Goal: Book appointment/travel/reservation

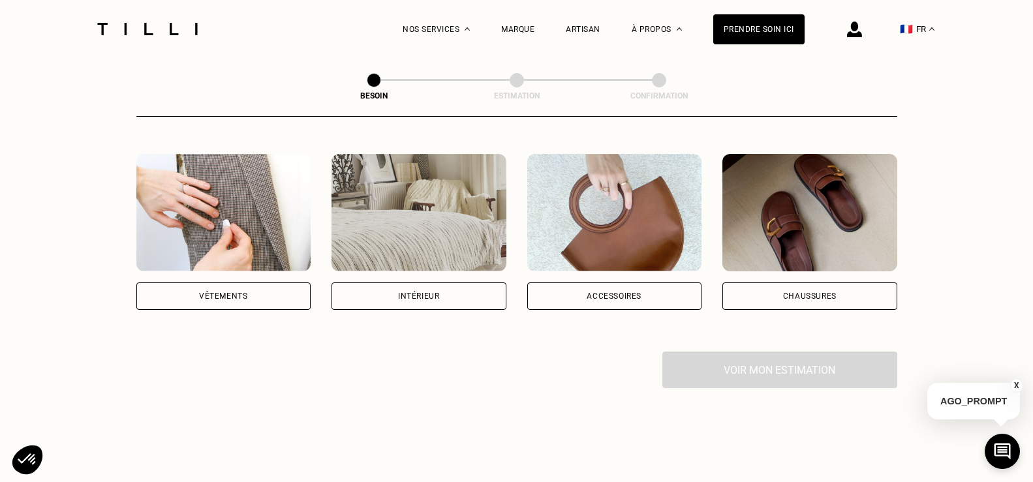
scroll to position [261, 0]
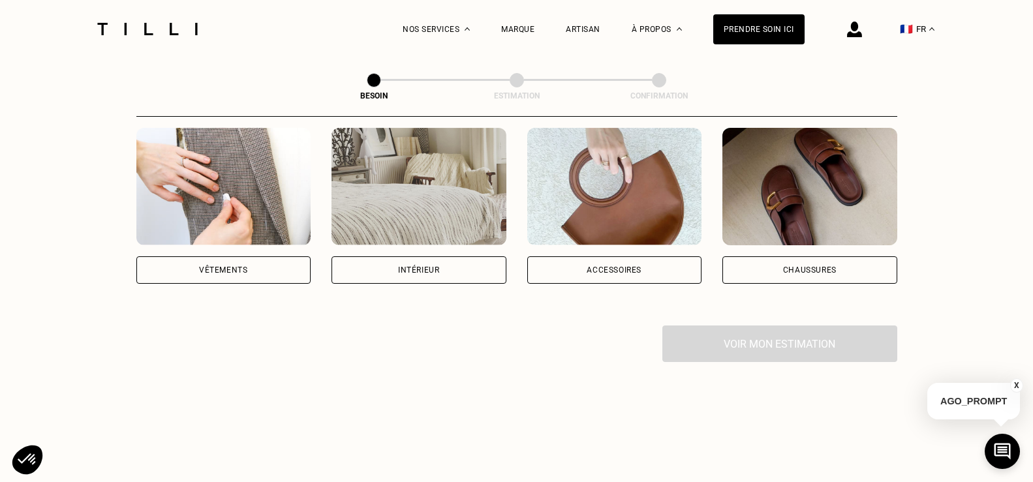
click at [280, 197] on img at bounding box center [223, 187] width 175 height 118
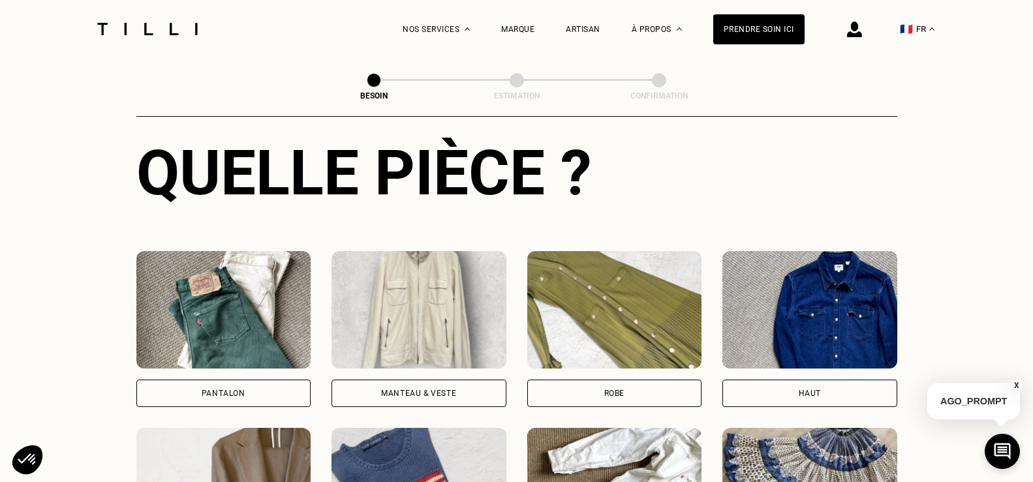
scroll to position [558, 0]
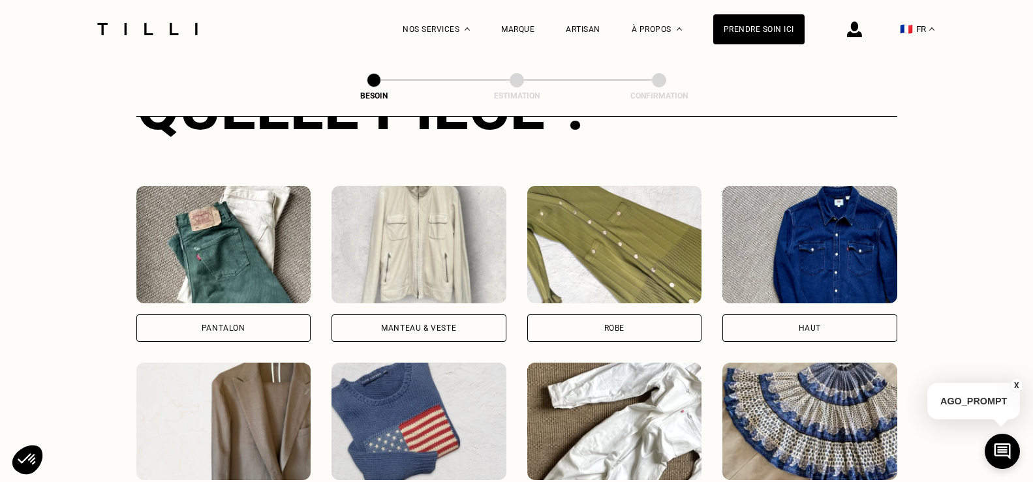
click at [251, 275] on img at bounding box center [223, 245] width 175 height 118
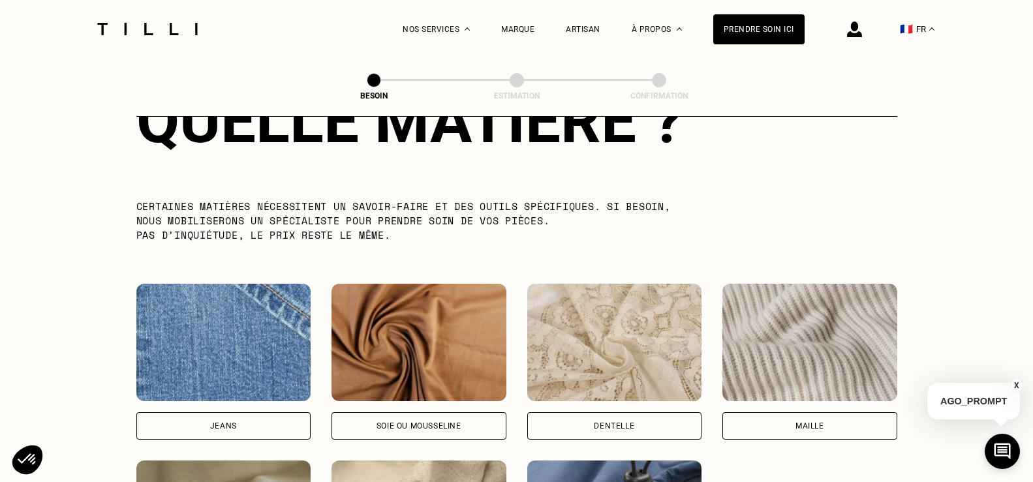
scroll to position [1268, 0]
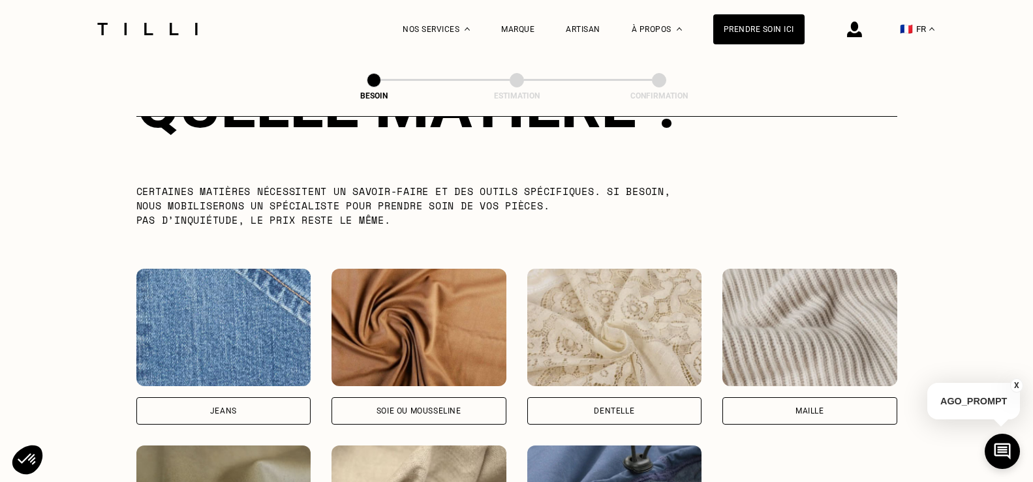
click at [249, 270] on img at bounding box center [223, 328] width 175 height 118
select select "FR"
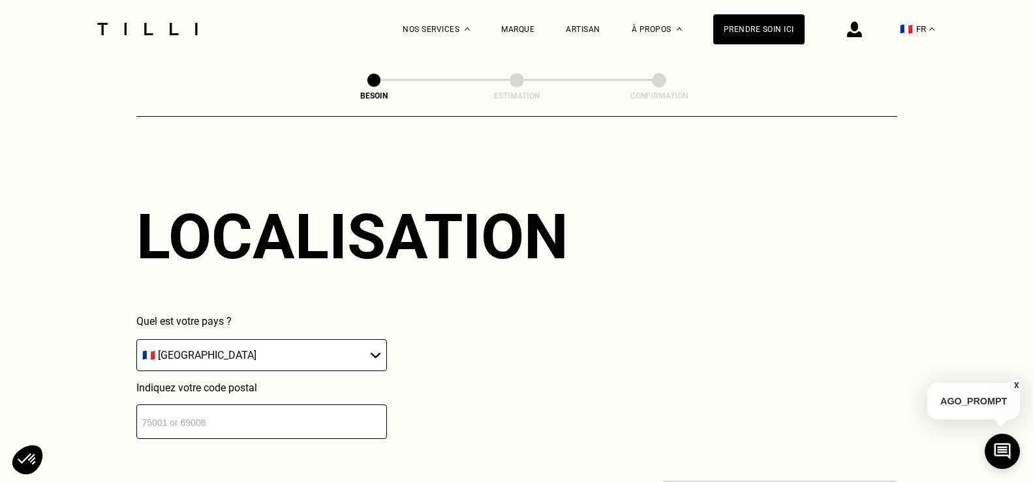
scroll to position [1755, 0]
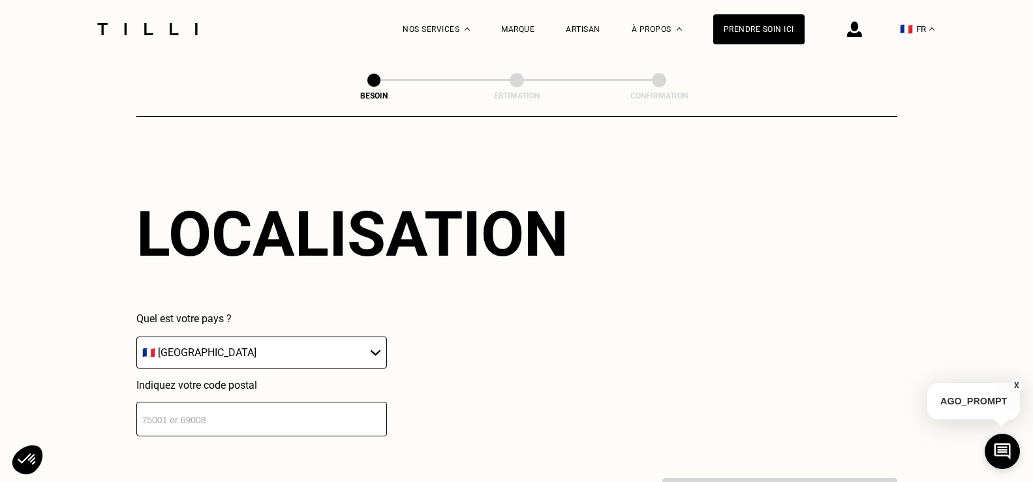
click at [222, 403] on input "number" at bounding box center [261, 419] width 251 height 35
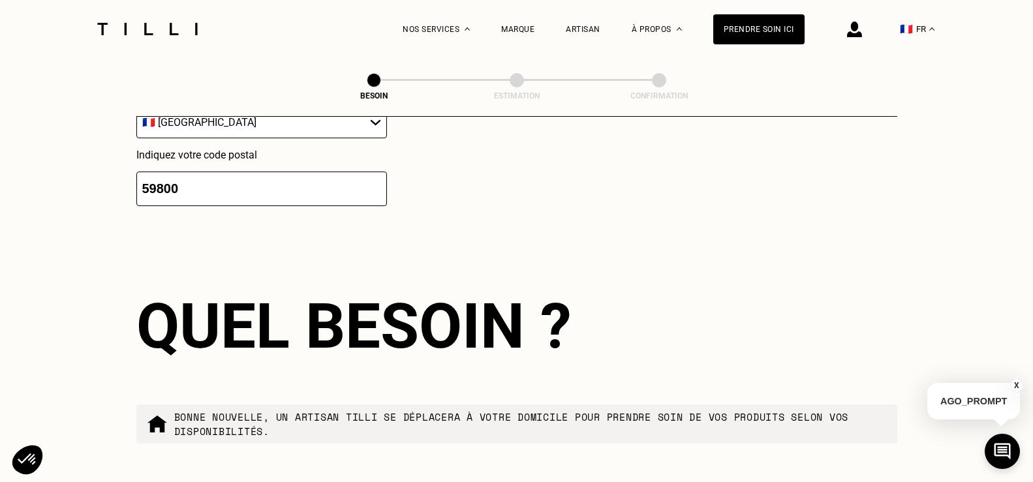
scroll to position [2080, 0]
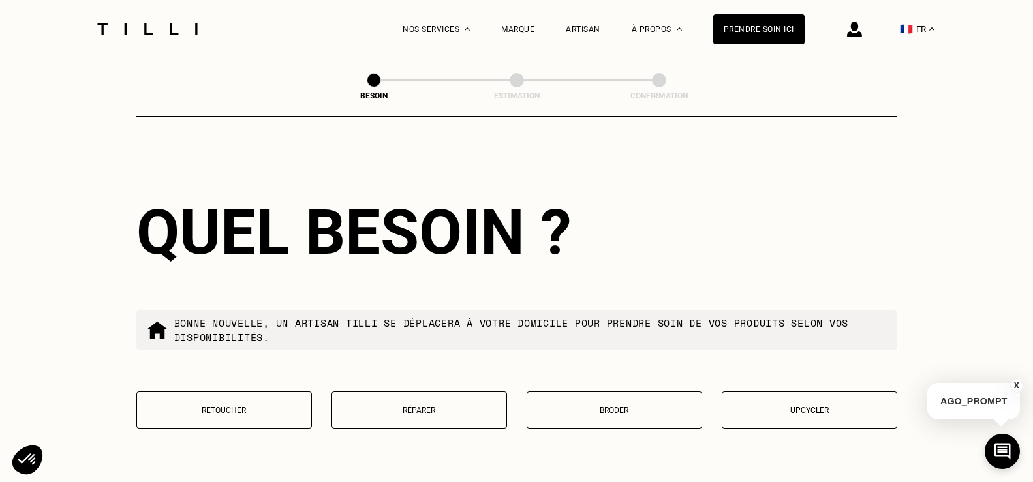
type input "59800"
click at [232, 398] on button "Retoucher" at bounding box center [224, 410] width 176 height 37
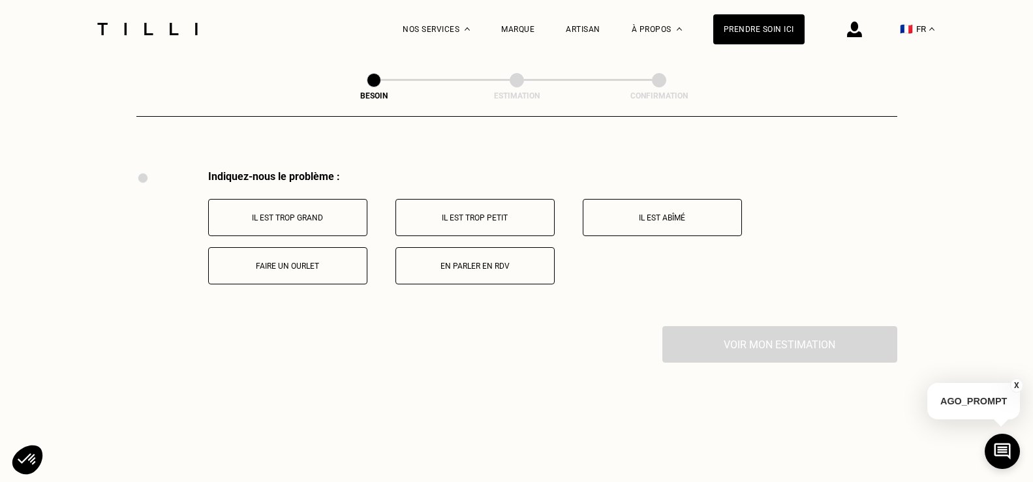
scroll to position [2415, 0]
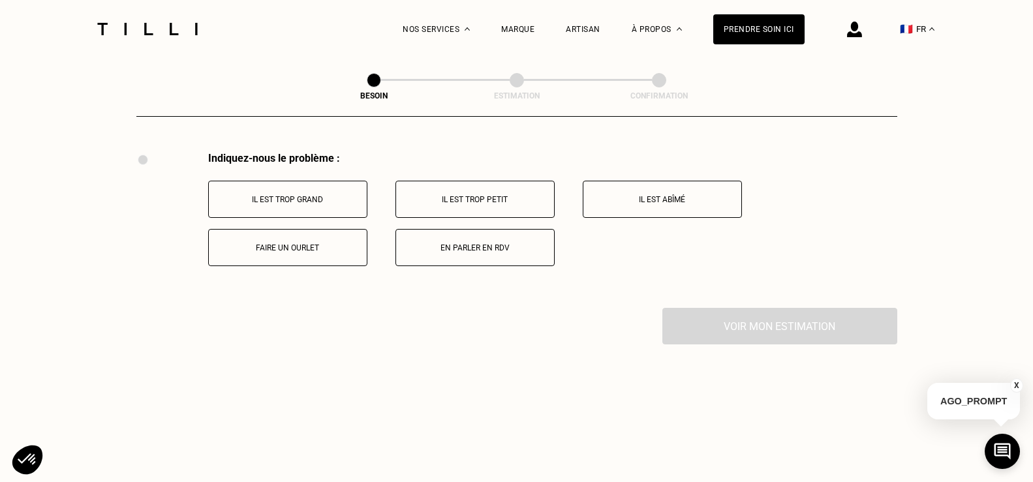
click at [307, 197] on p "Il est trop grand" at bounding box center [287, 199] width 145 height 9
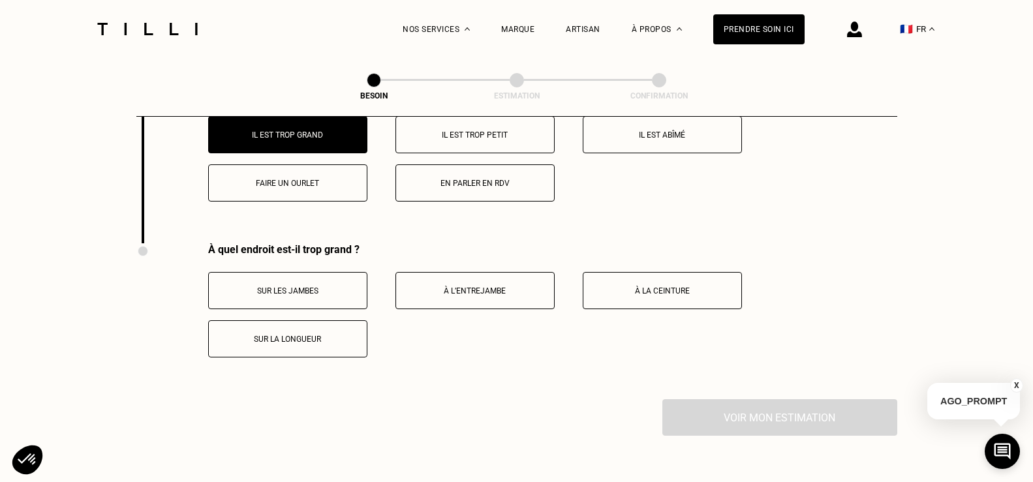
scroll to position [2571, 0]
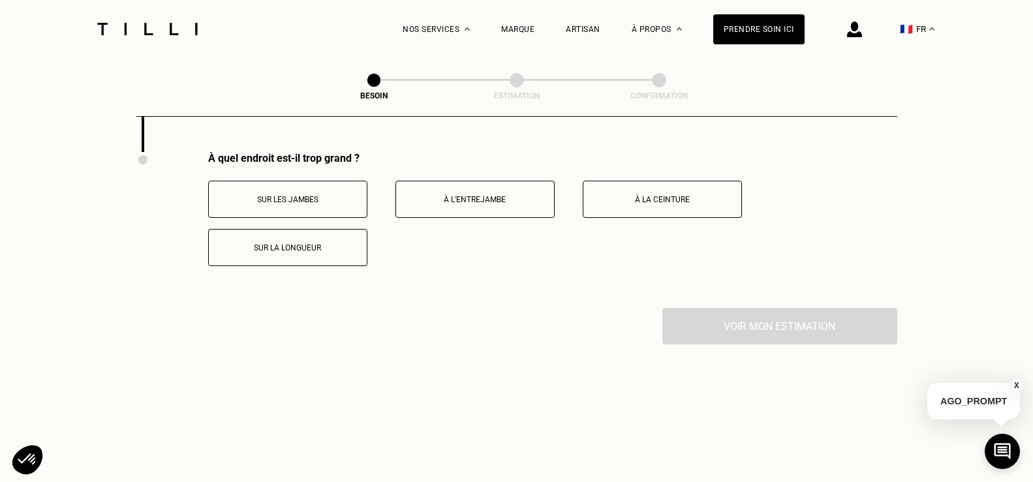
click at [311, 245] on p "Sur la longueur" at bounding box center [287, 248] width 145 height 9
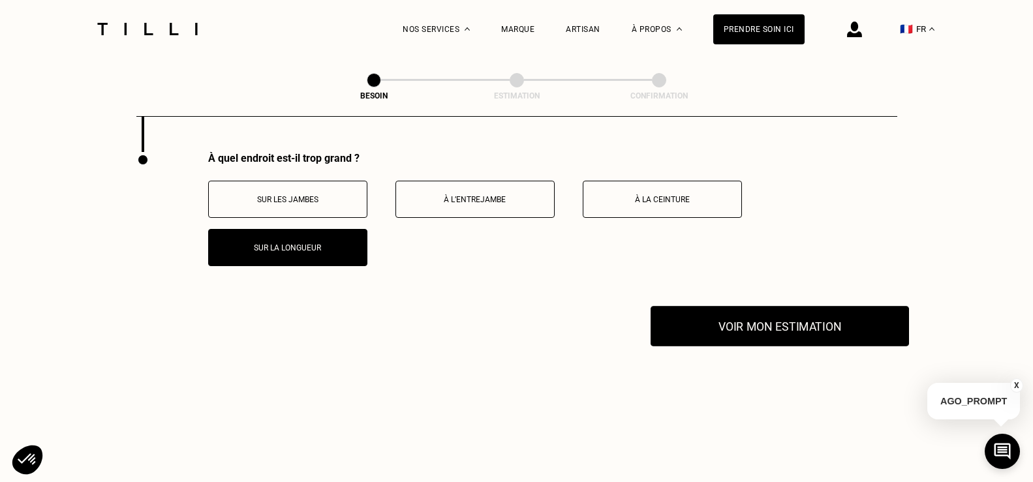
click at [742, 329] on button "Voir mon estimation" at bounding box center [780, 326] width 259 height 40
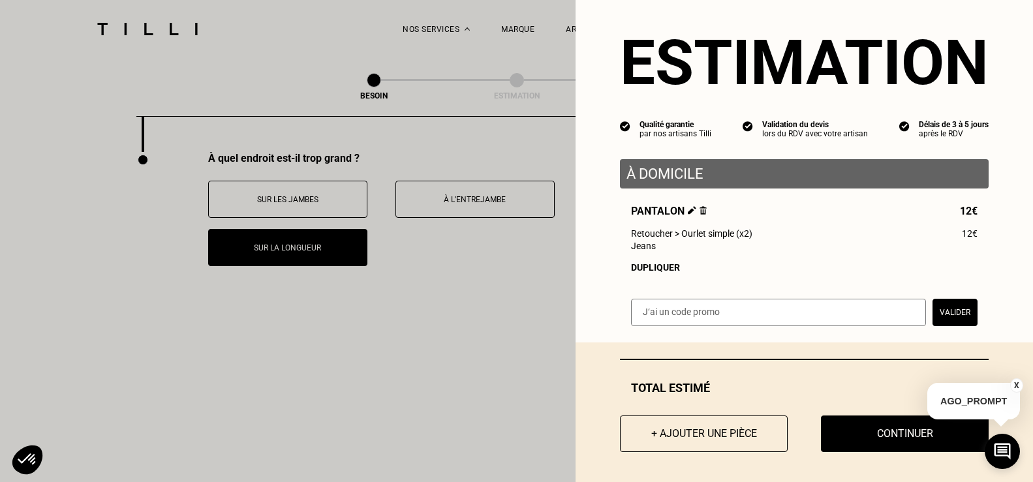
scroll to position [24, 0]
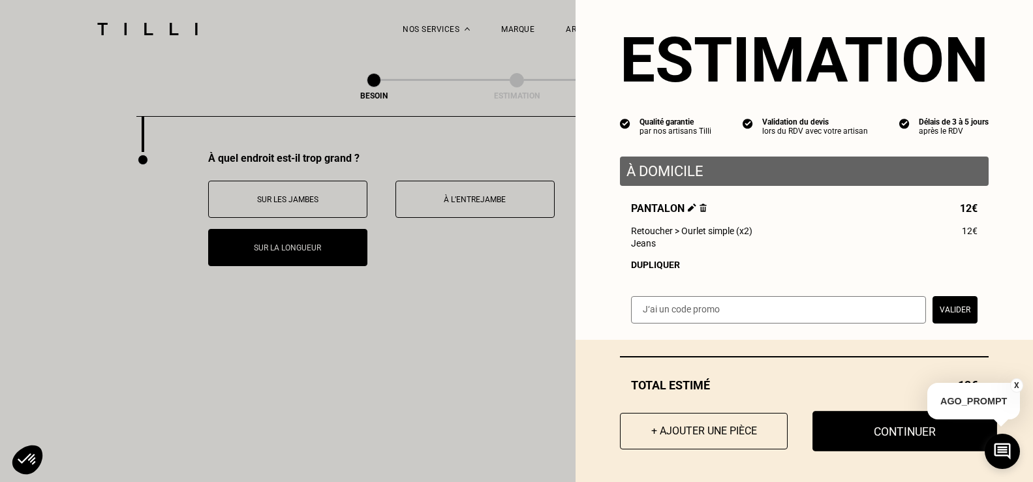
click at [857, 428] on button "Continuer" at bounding box center [905, 431] width 185 height 40
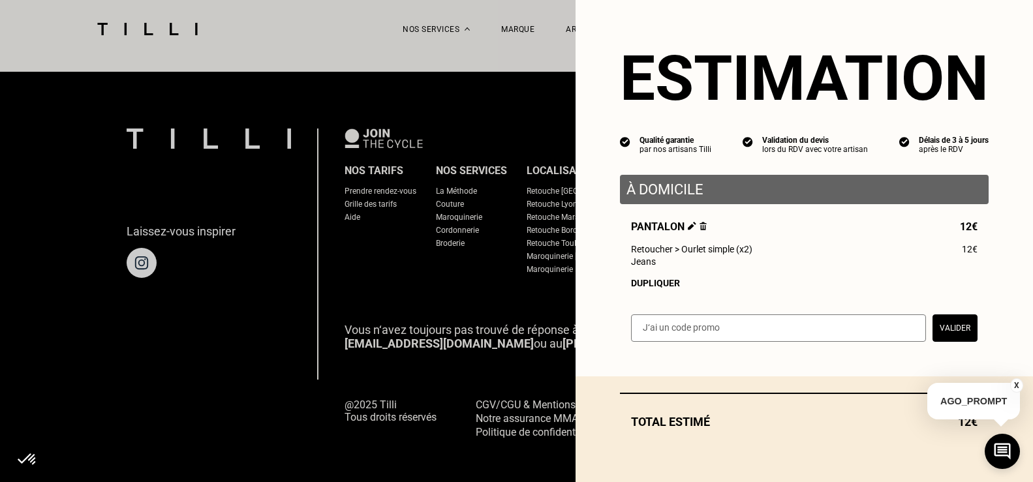
scroll to position [0, 0]
select select "FR"
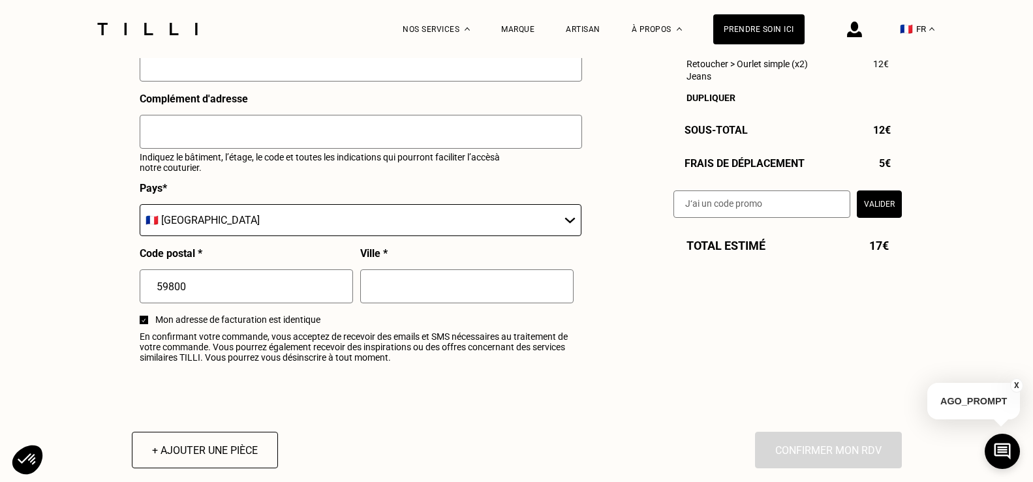
scroll to position [1697, 0]
